Goal: Task Accomplishment & Management: Manage account settings

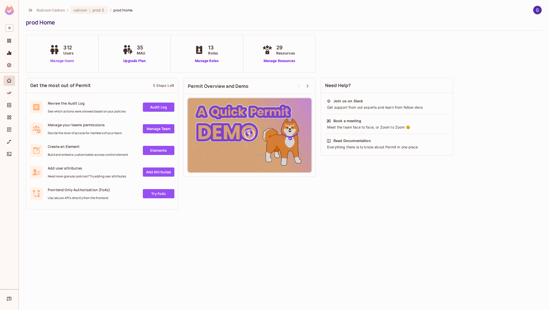
click at [65, 63] on link "Manage Users" at bounding box center [62, 60] width 28 height 5
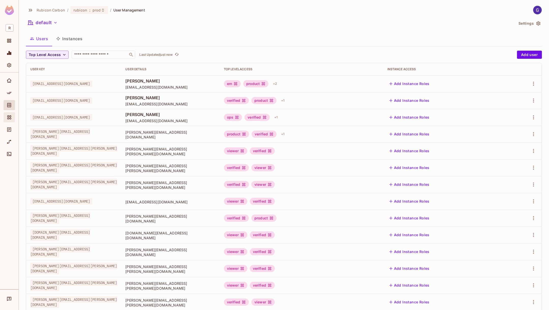
click at [9, 119] on icon "Elements" at bounding box center [9, 117] width 5 height 5
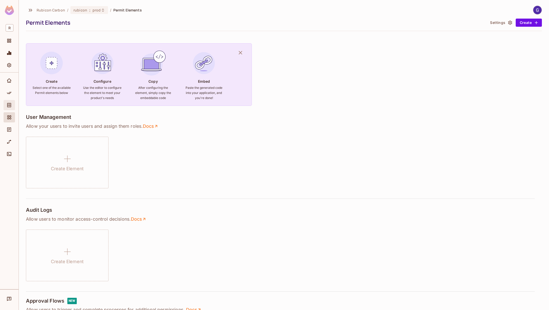
click at [5, 107] on div "Directory" at bounding box center [9, 105] width 11 height 10
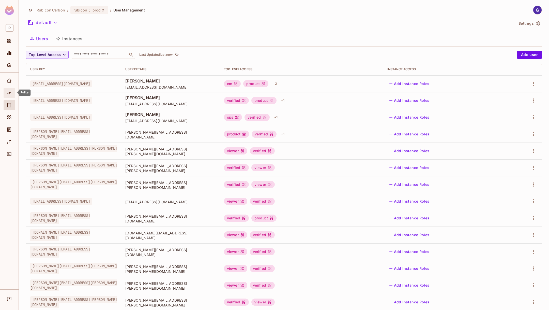
click at [9, 92] on icon "Policy" at bounding box center [9, 92] width 5 height 5
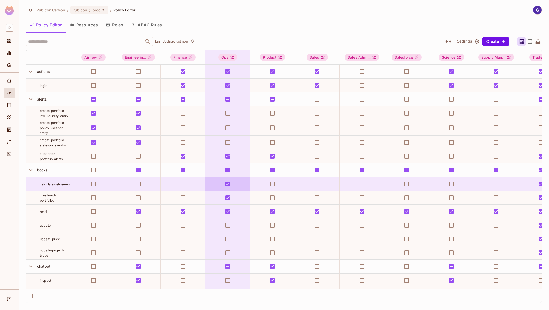
scroll to position [0, 2]
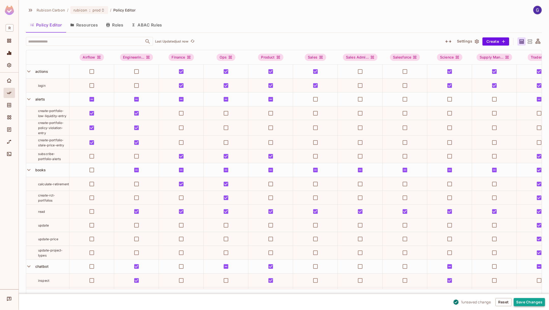
click at [529, 302] on button "Save Changes" at bounding box center [529, 302] width 31 height 8
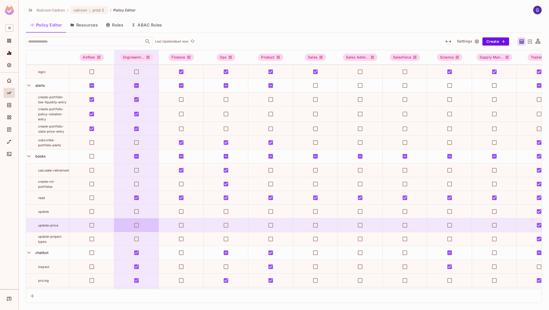
scroll to position [1377, 2]
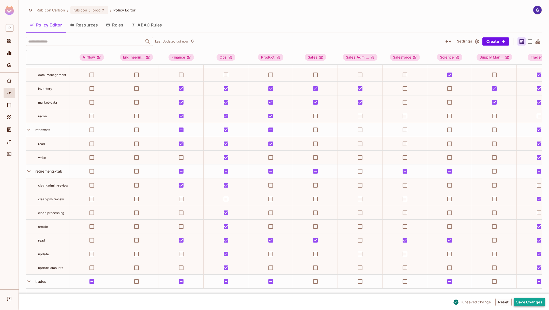
click at [532, 305] on button "Save Changes" at bounding box center [529, 302] width 31 height 8
